Goal: Information Seeking & Learning: Learn about a topic

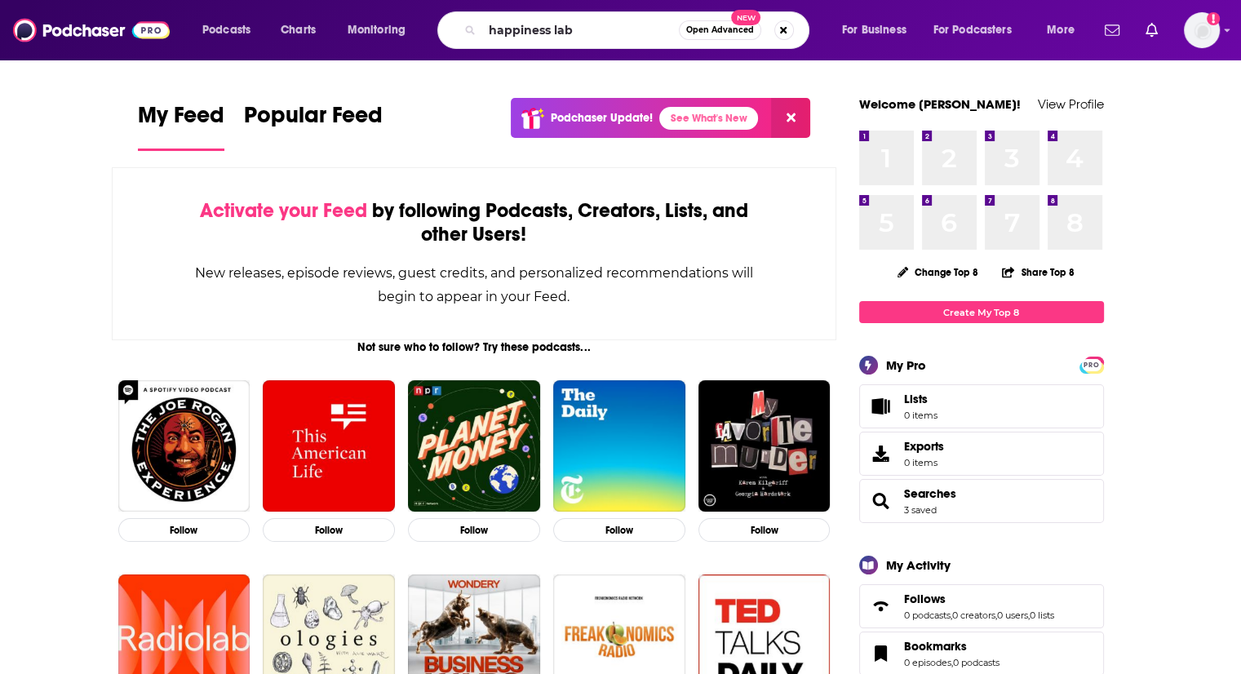
type input "happiness lab"
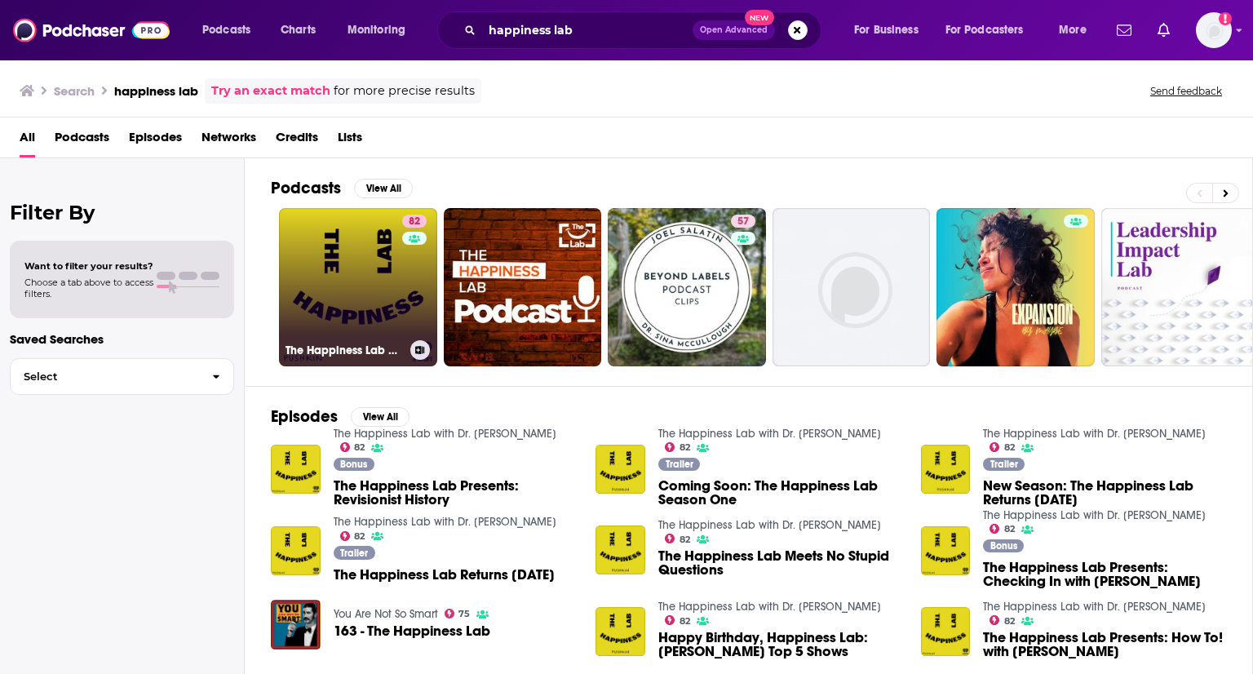
click at [377, 267] on link "82 The Happiness Lab with Dr. [PERSON_NAME]" at bounding box center [358, 287] width 158 height 158
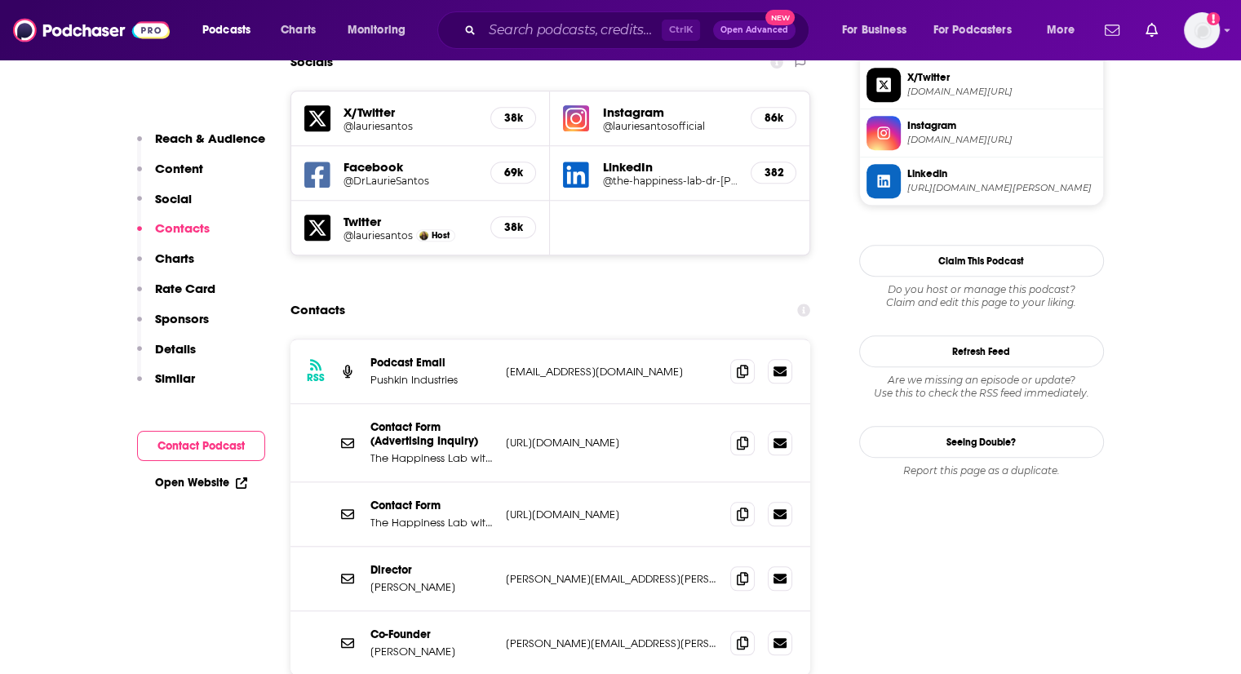
scroll to position [1550, 0]
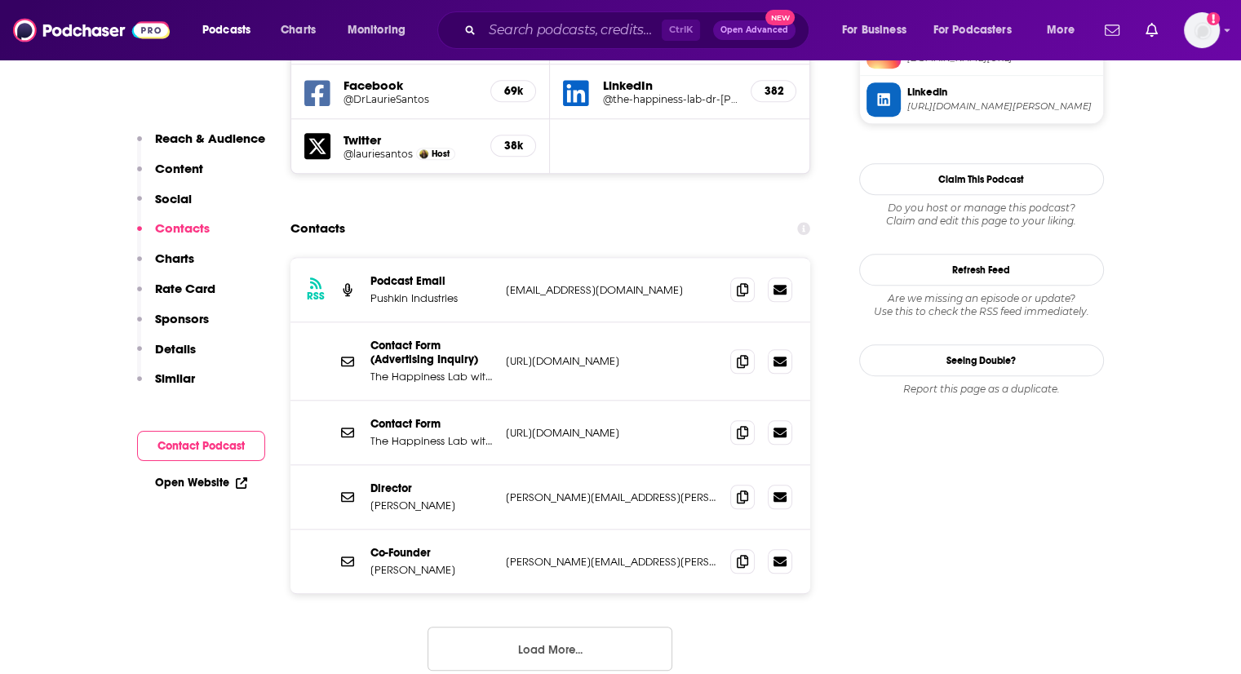
click at [588, 627] on button "Load More..." at bounding box center [550, 649] width 245 height 44
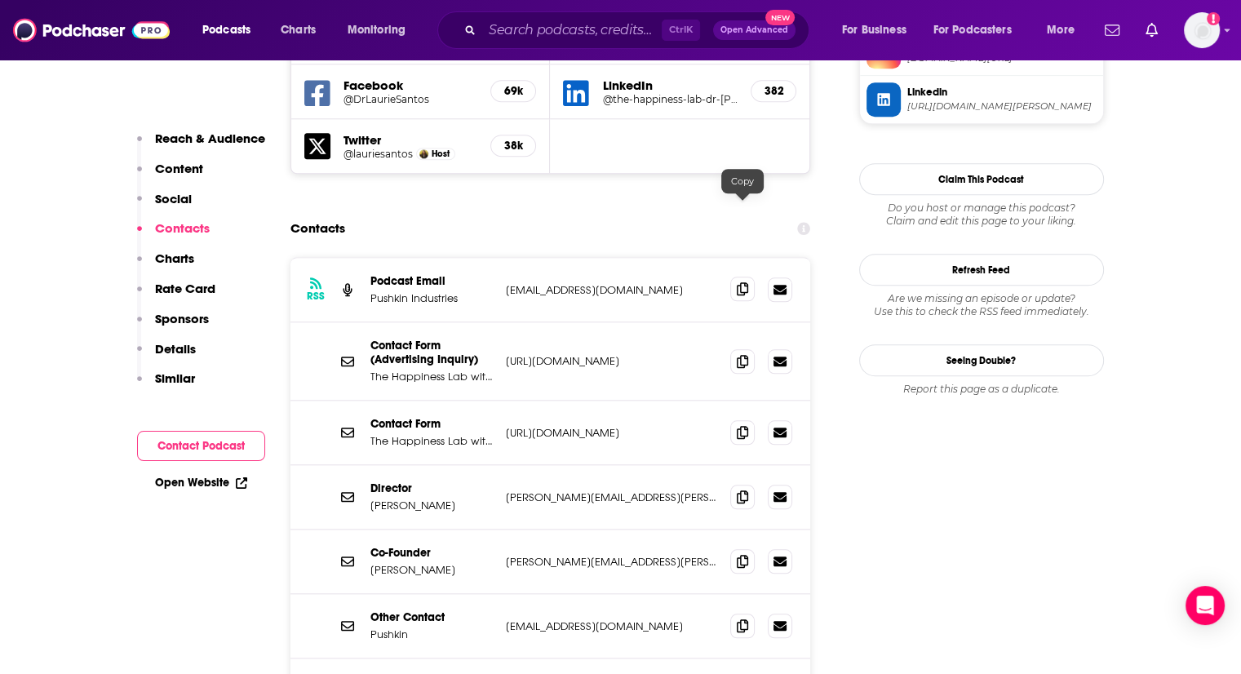
click at [745, 282] on icon at bounding box center [742, 288] width 11 height 13
